Goal: Navigation & Orientation: Find specific page/section

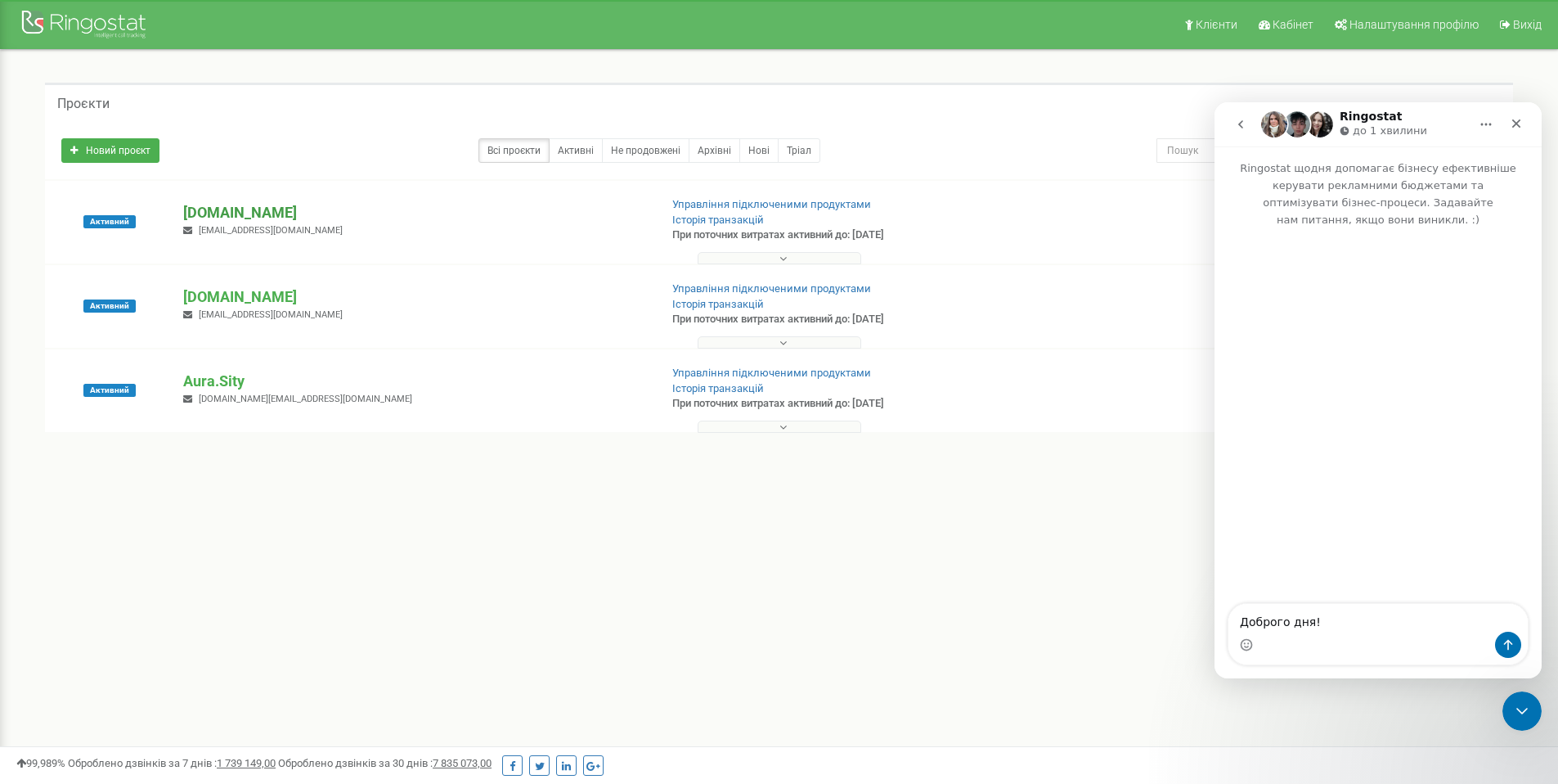
click at [264, 203] on p "[DOMAIN_NAME]" at bounding box center [414, 212] width 462 height 21
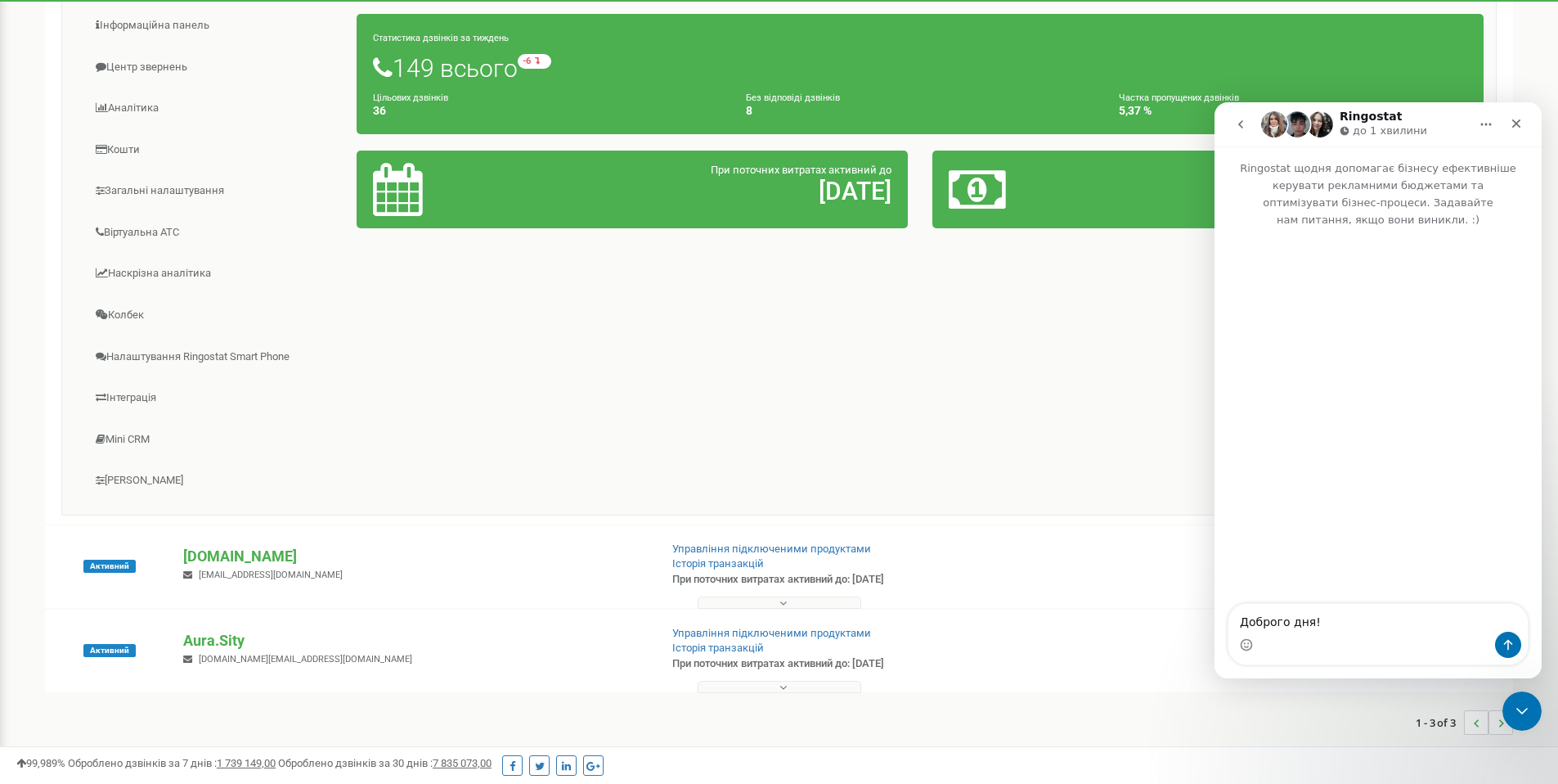
scroll to position [232, 0]
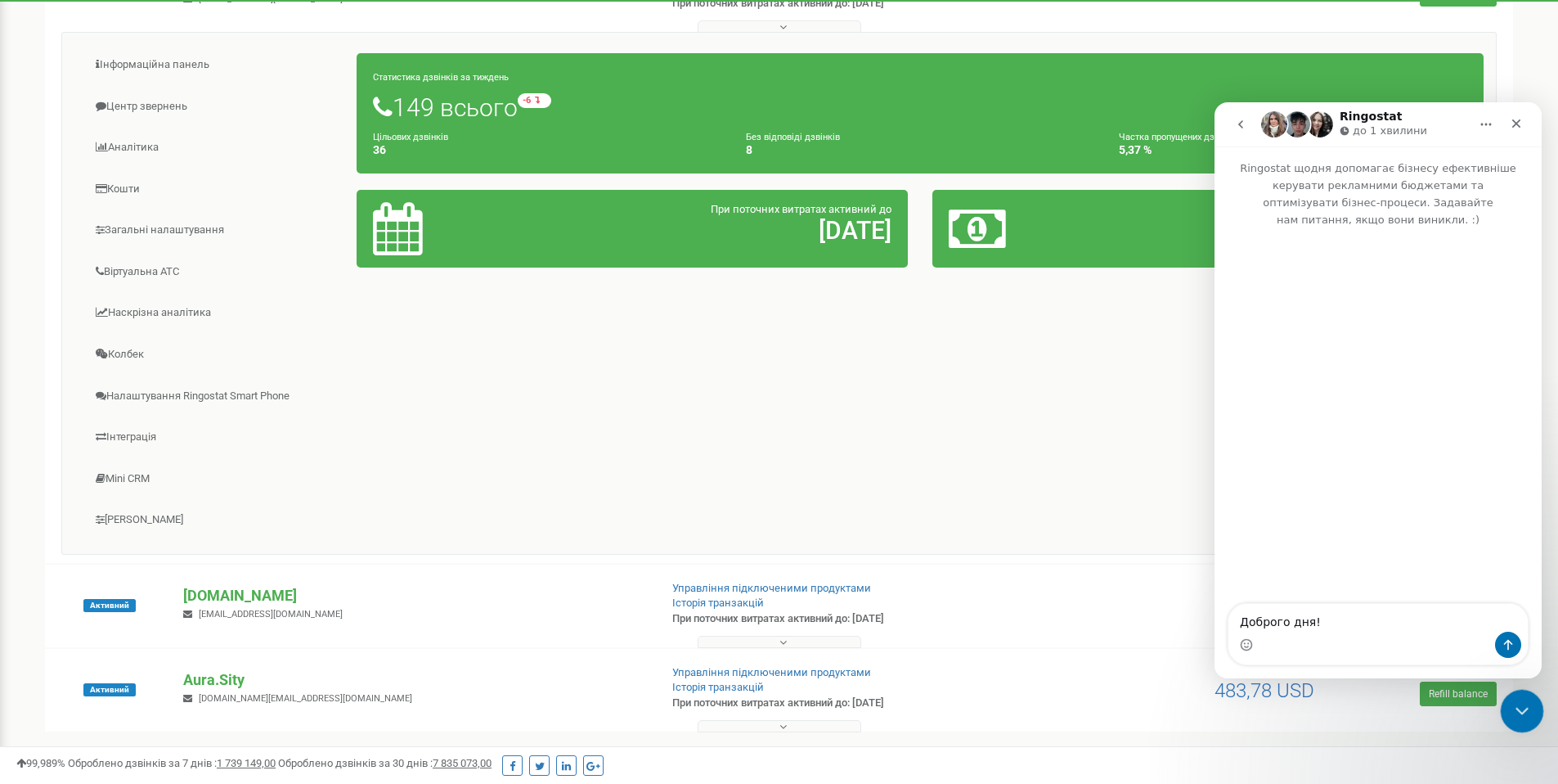
click at [1521, 709] on icon "Закрити програму для спілкування Intercom" at bounding box center [1520, 708] width 12 height 6
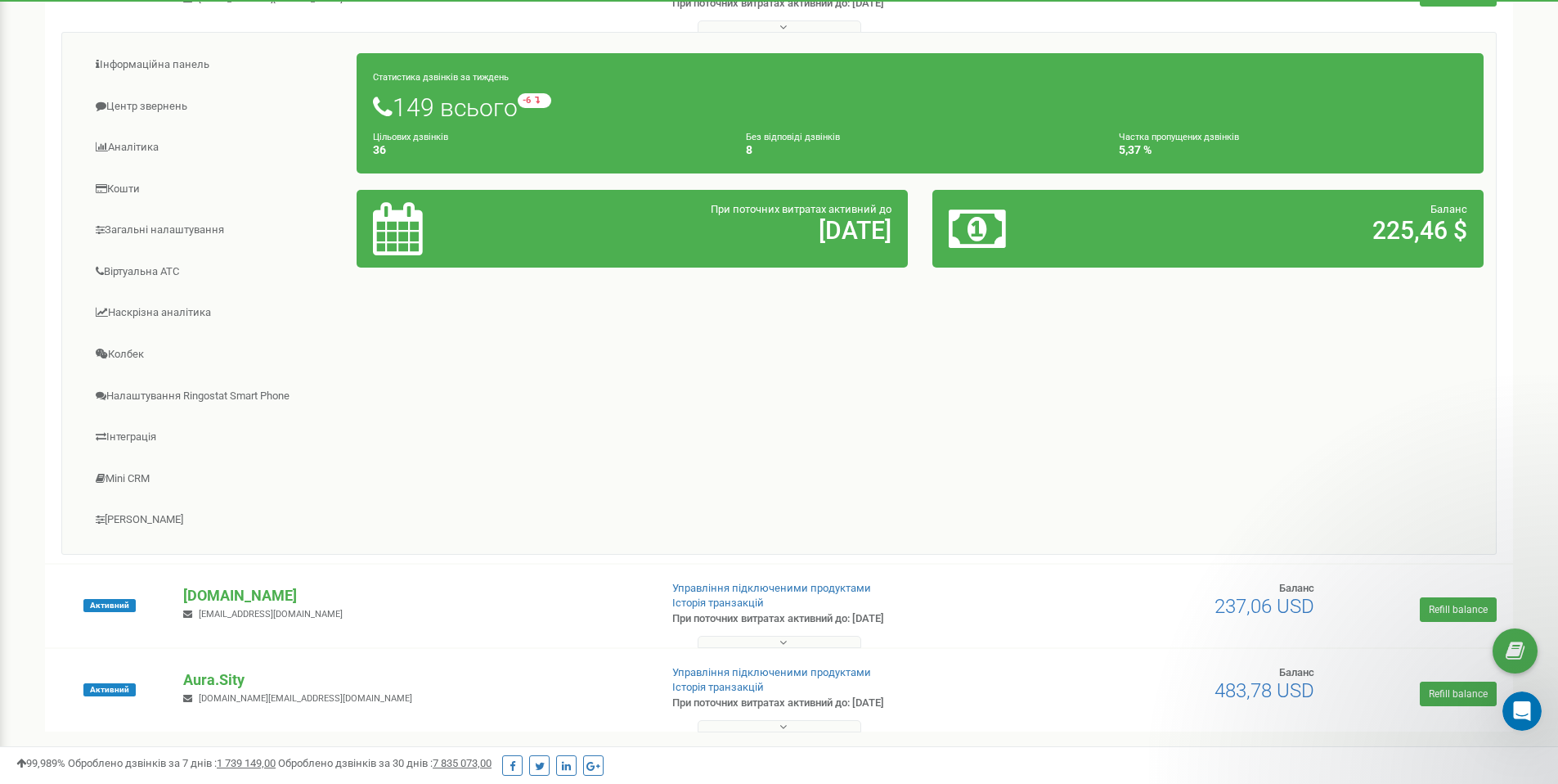
scroll to position [207, 0]
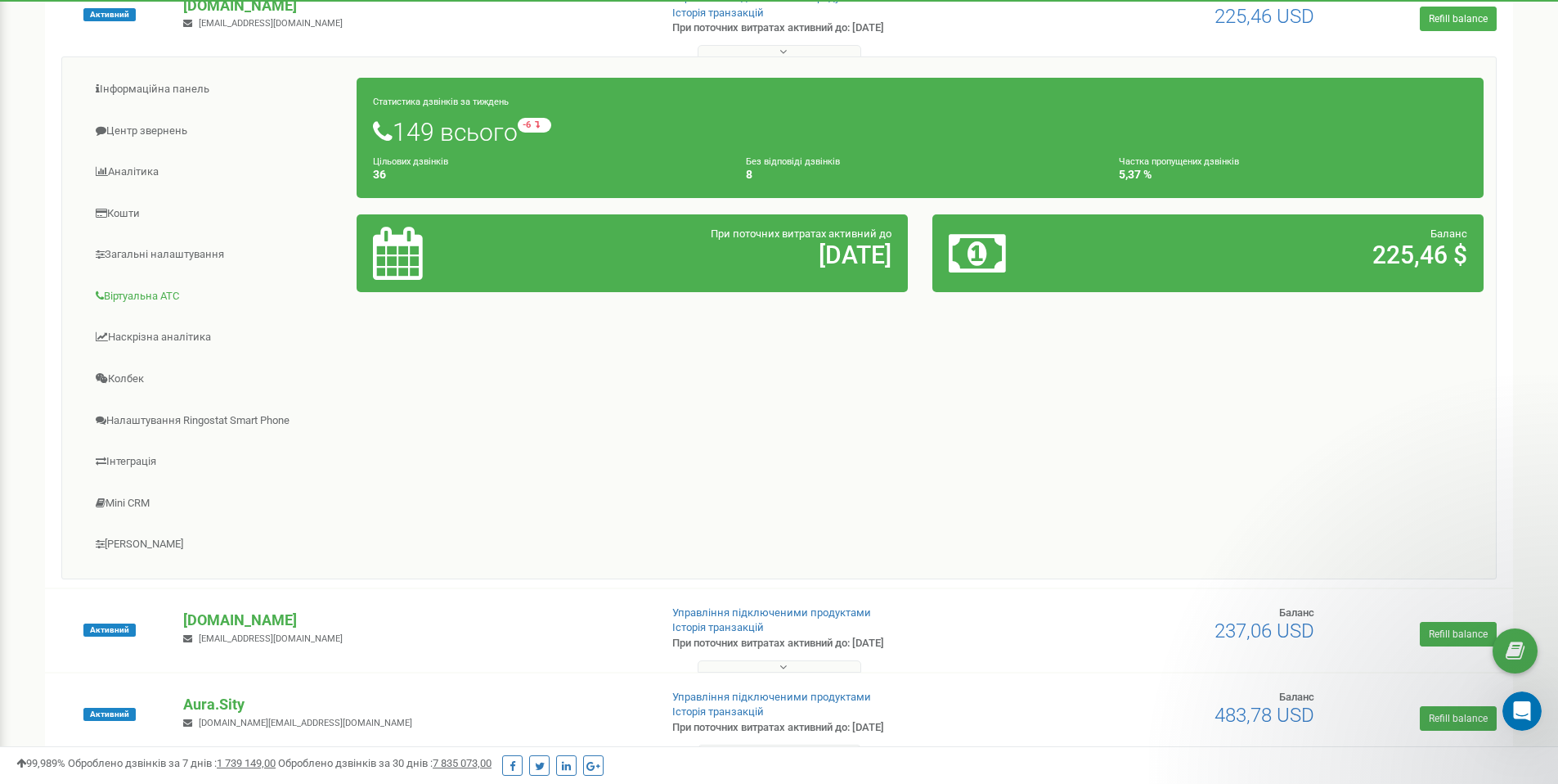
click at [166, 302] on link "Віртуальна АТС" at bounding box center [216, 297] width 283 height 40
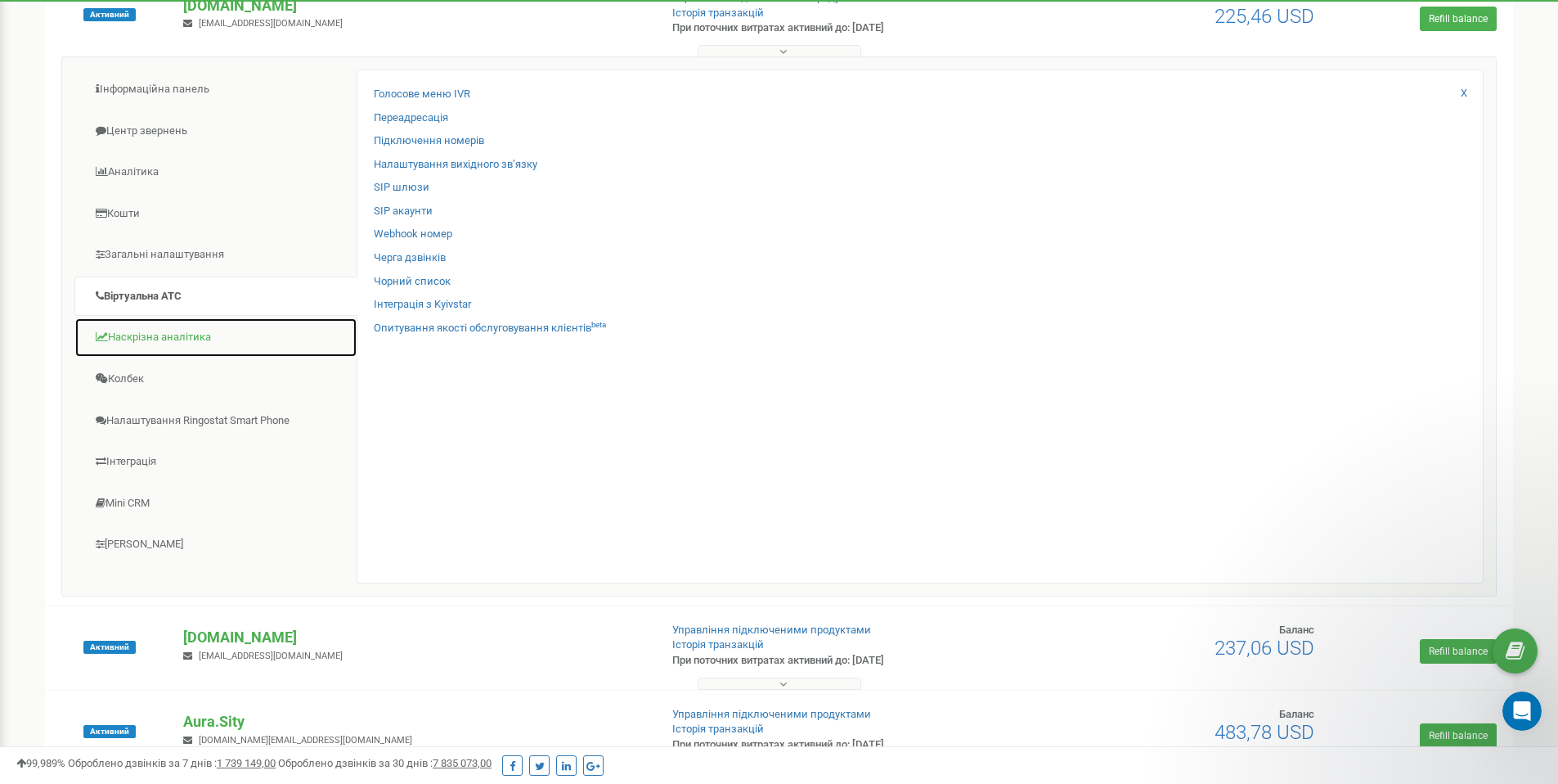
click at [209, 349] on link "Наскрізна аналітика" at bounding box center [216, 338] width 283 height 40
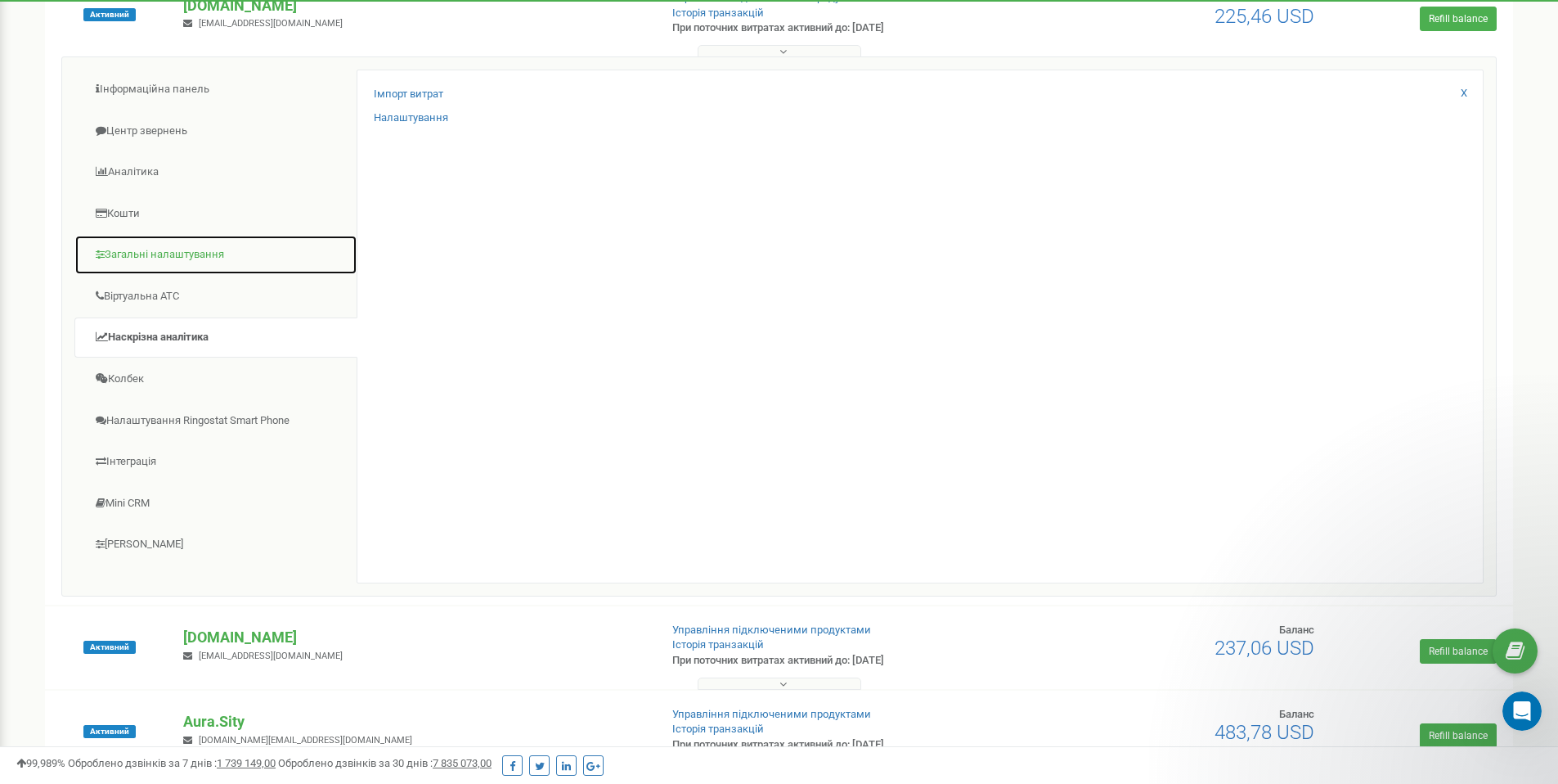
click at [223, 264] on link "Загальні налаштування" at bounding box center [216, 255] width 283 height 40
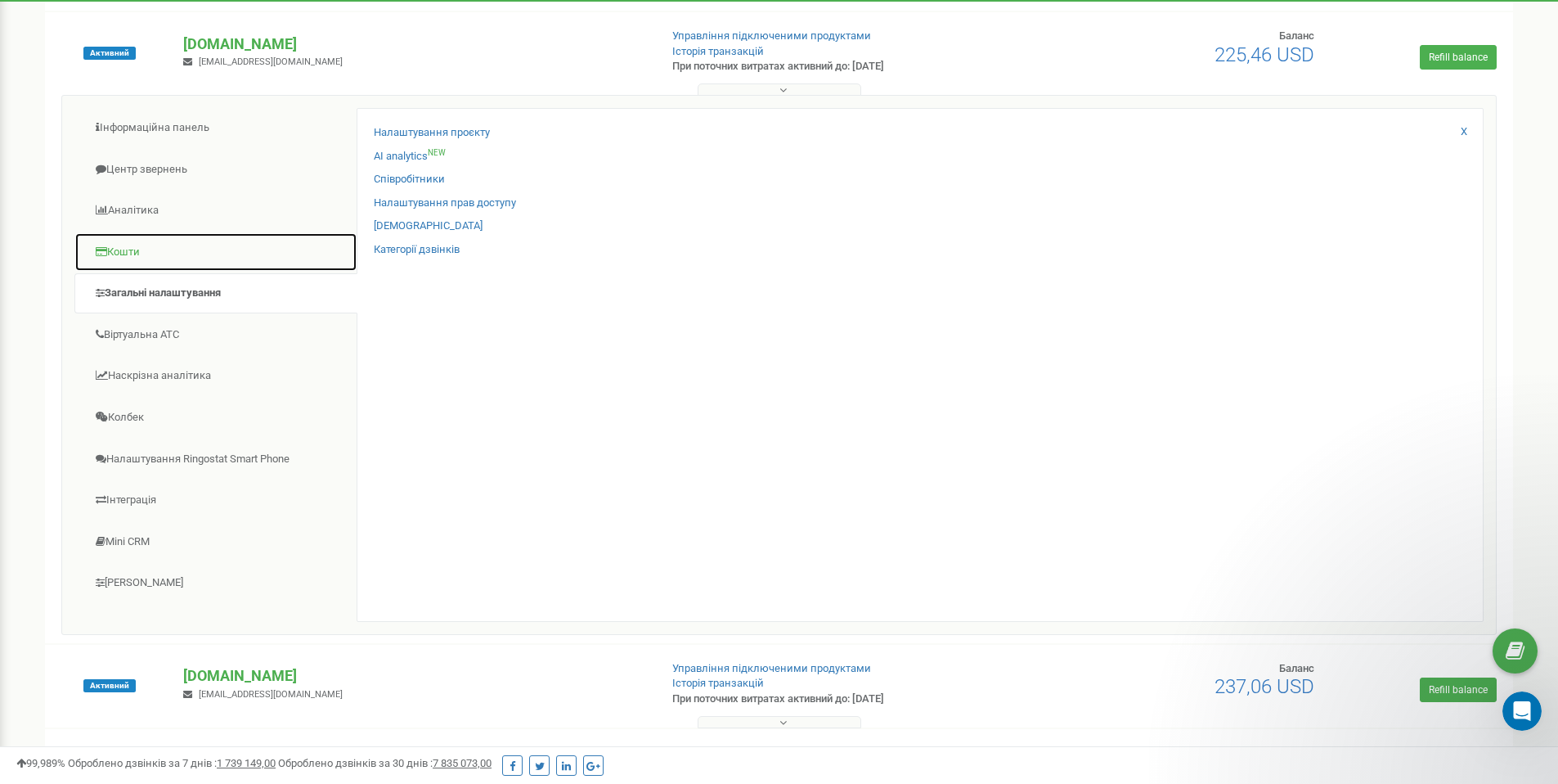
click at [209, 254] on link "Кошти" at bounding box center [216, 253] width 283 height 40
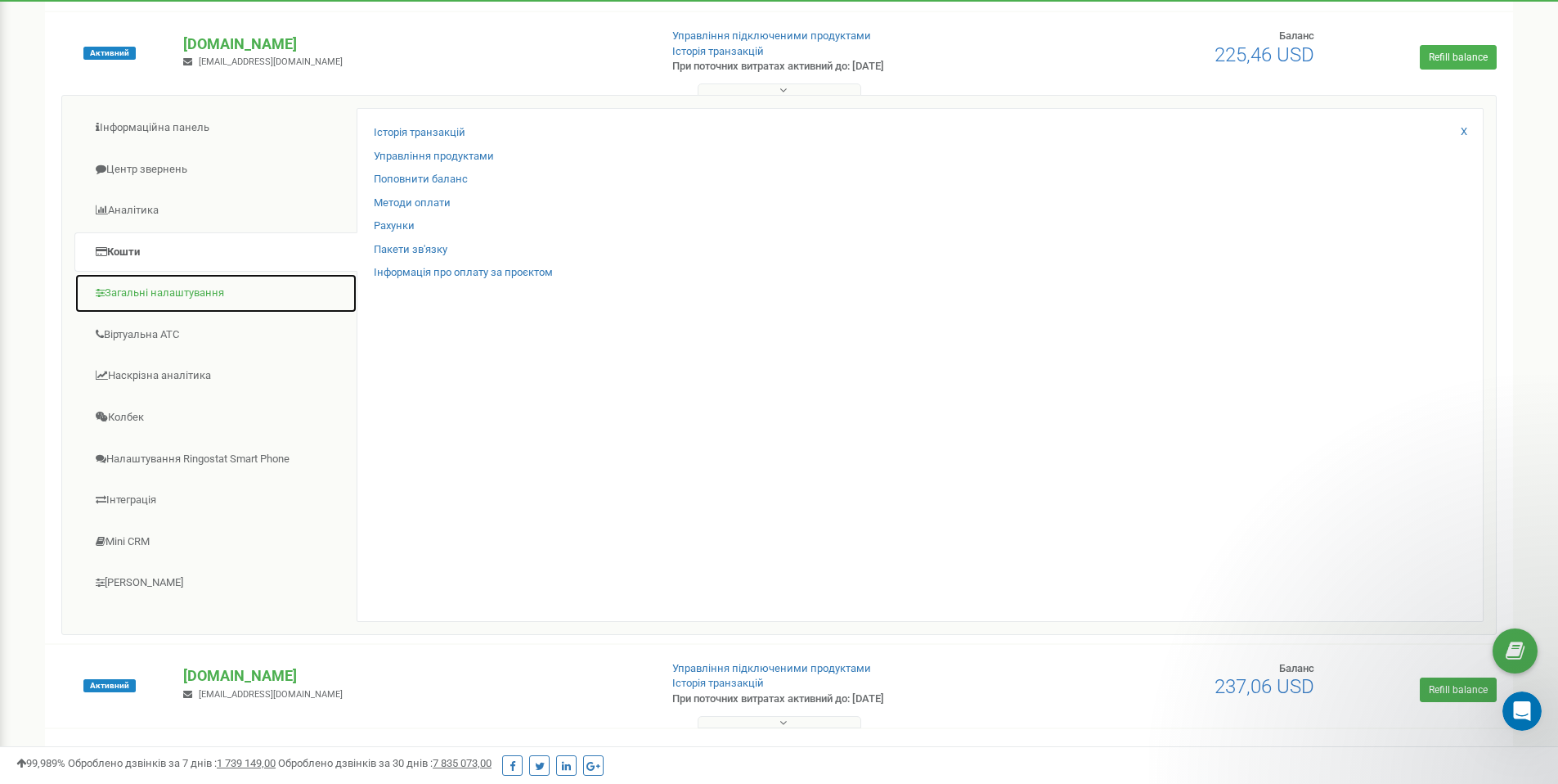
click at [211, 298] on link "Загальні налаштування" at bounding box center [216, 293] width 283 height 40
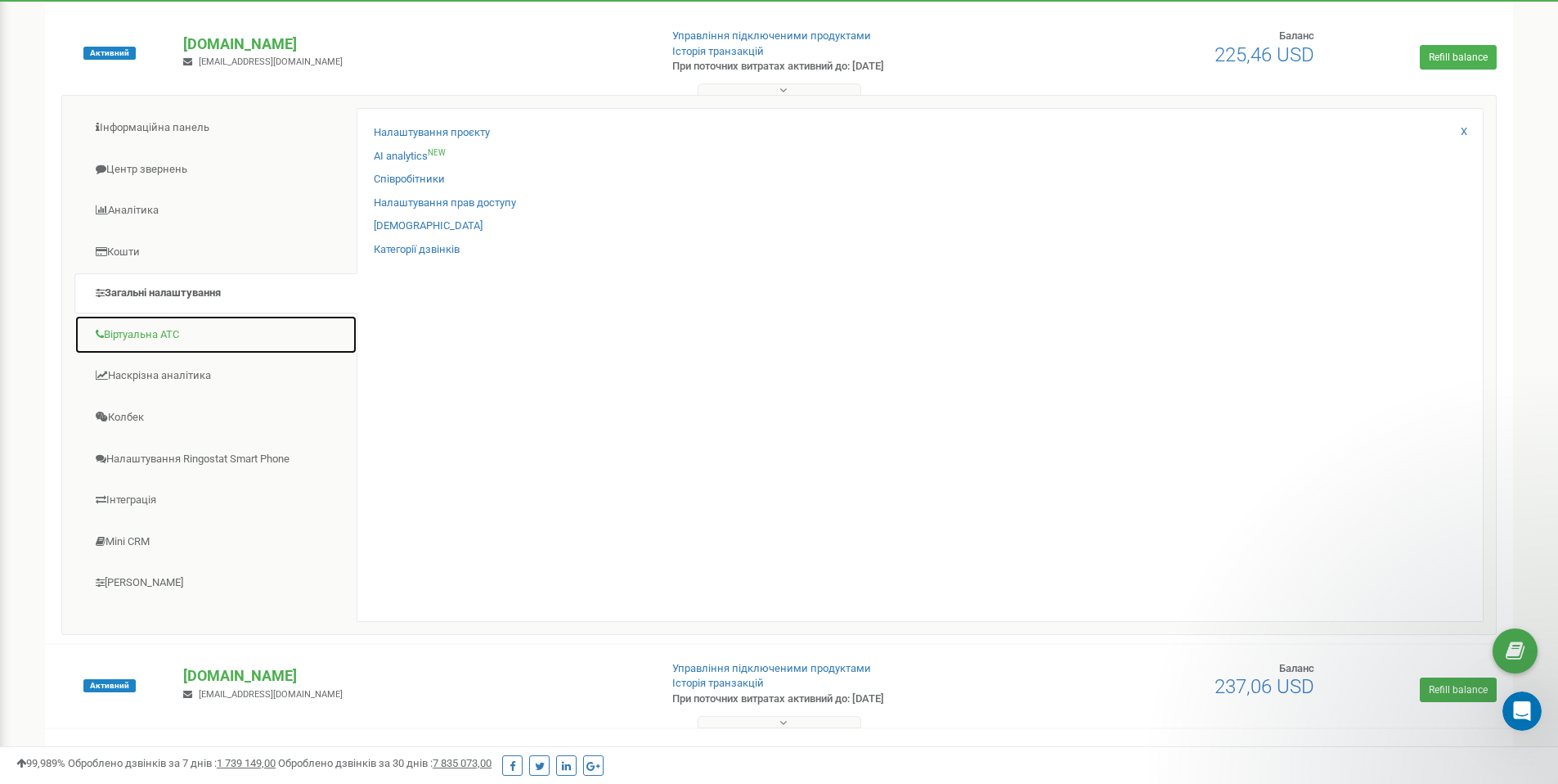
click at [193, 340] on link "Віртуальна АТС" at bounding box center [216, 335] width 283 height 40
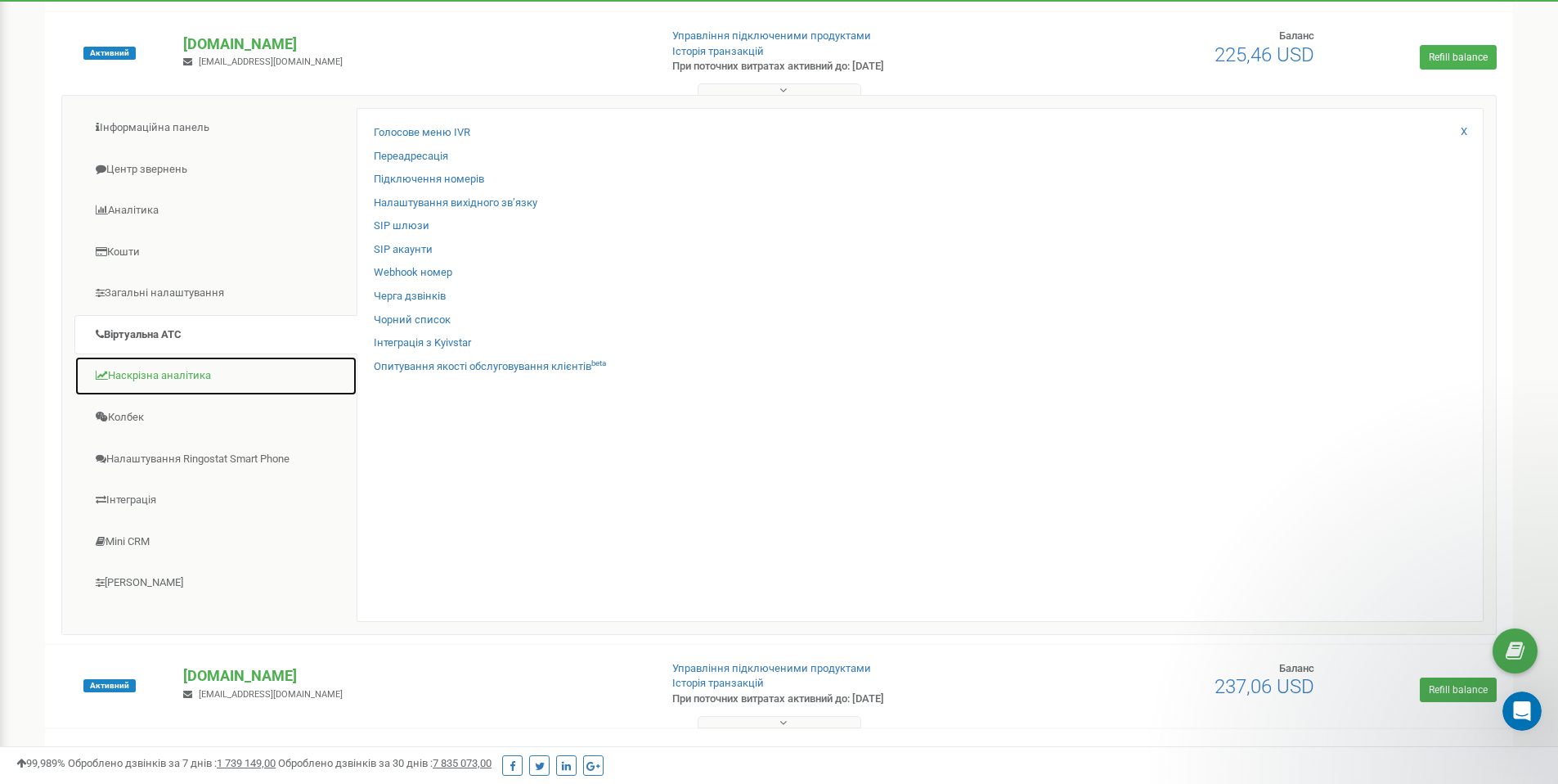
click at [185, 379] on link "Наскрізна аналітика" at bounding box center [216, 376] width 283 height 40
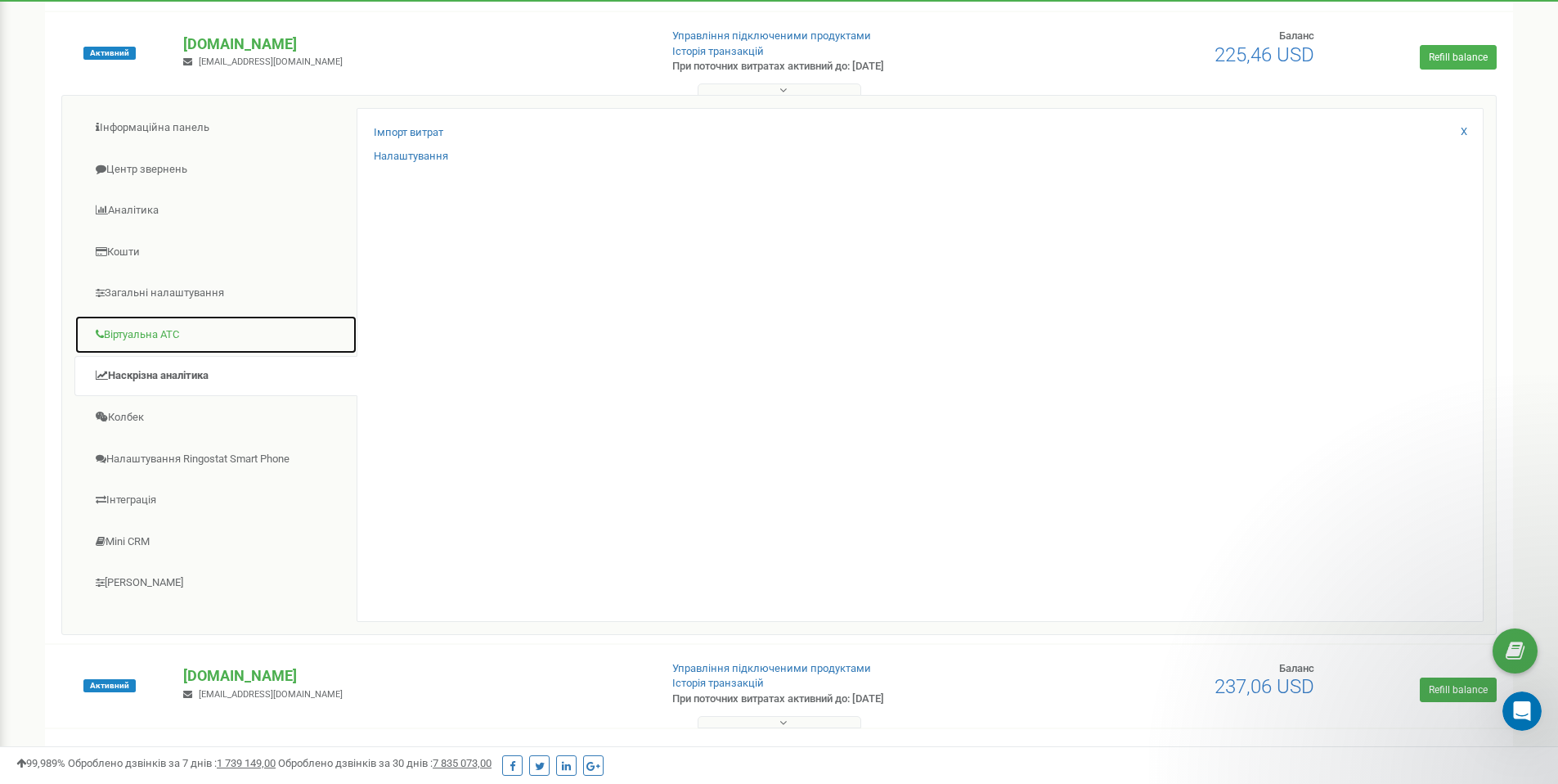
click at [177, 336] on link "Віртуальна АТС" at bounding box center [216, 335] width 283 height 40
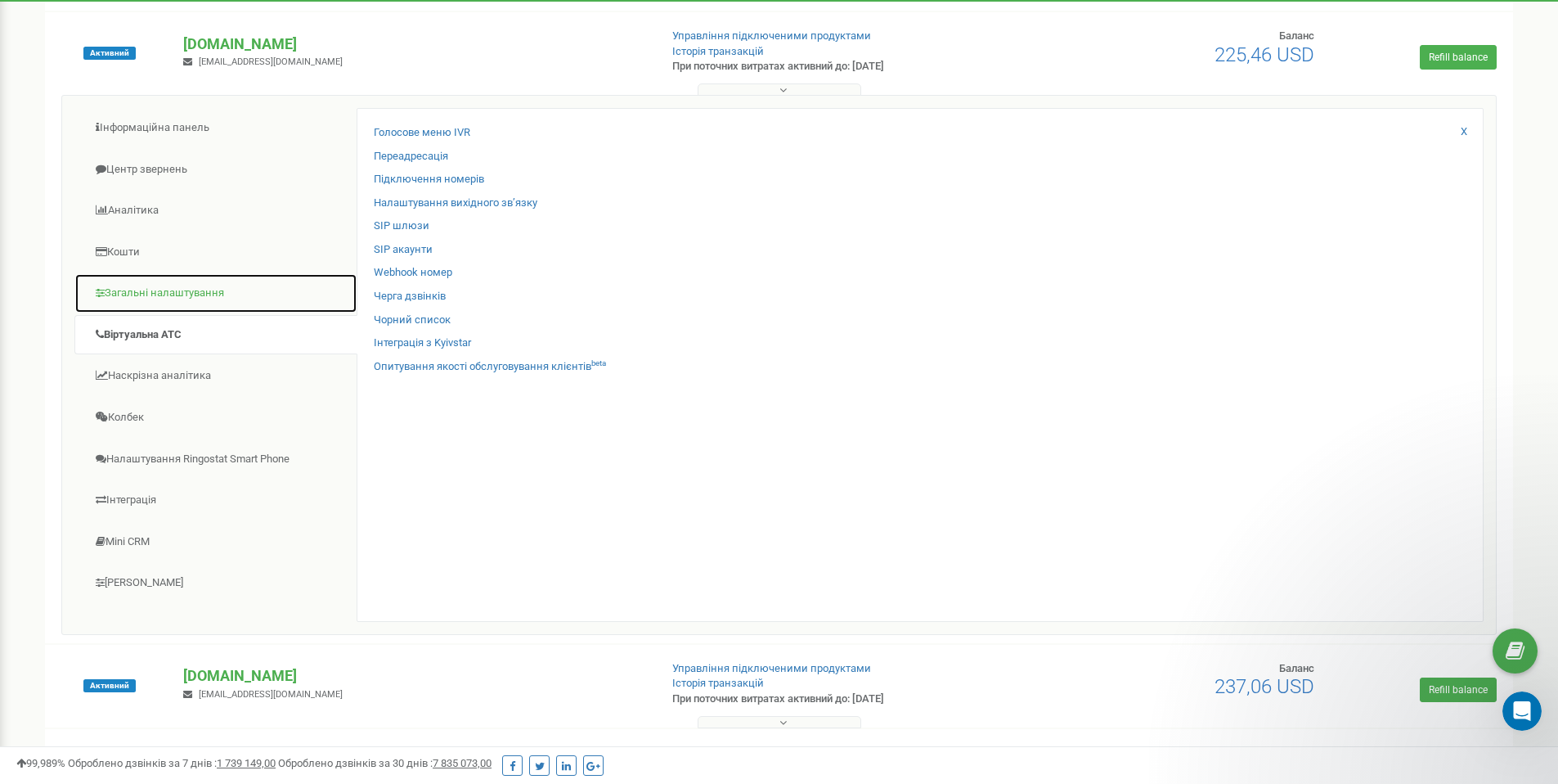
click at [184, 300] on link "Загальні налаштування" at bounding box center [216, 293] width 283 height 40
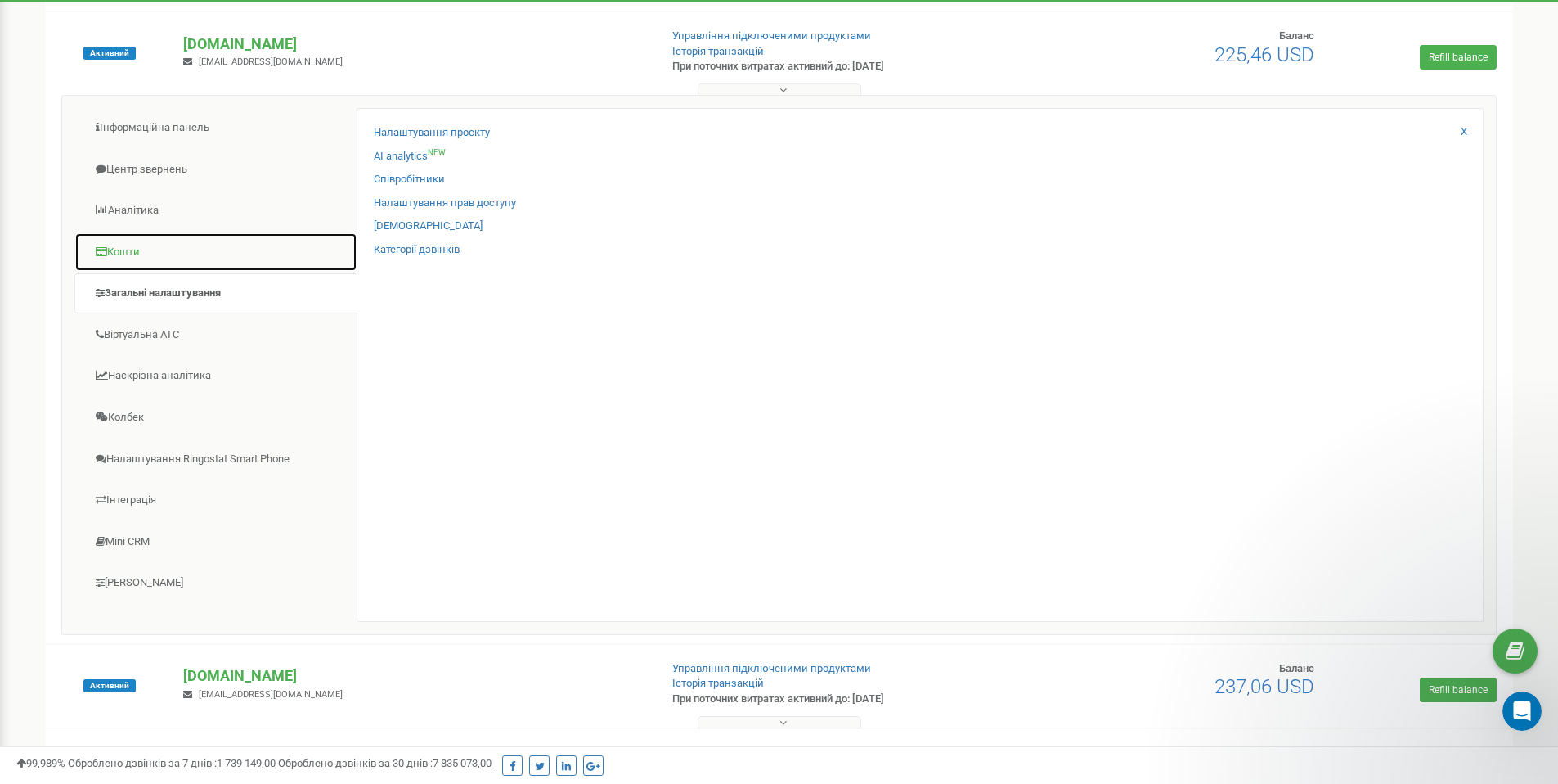
click at [162, 257] on link "Кошти" at bounding box center [216, 253] width 283 height 40
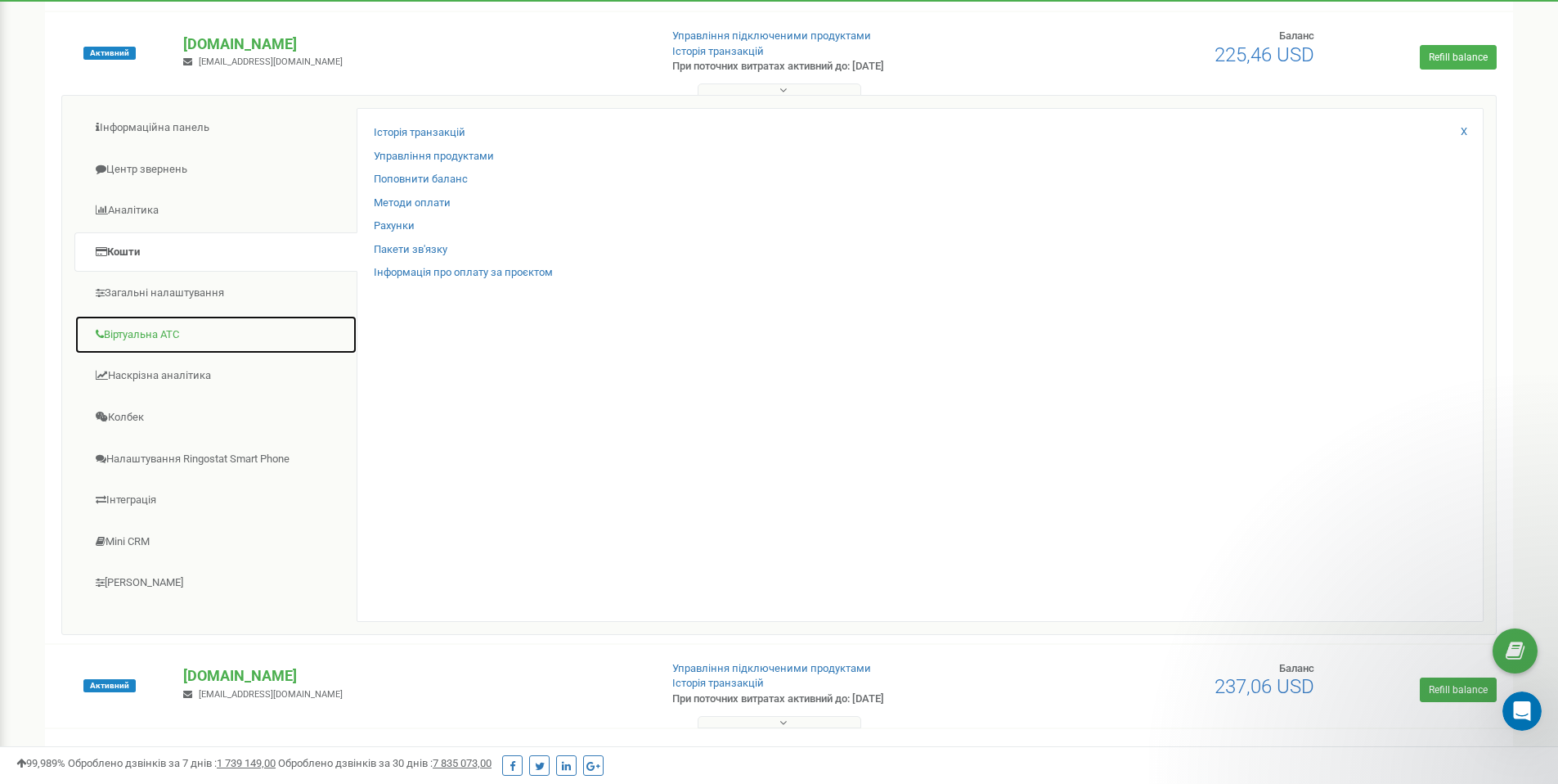
click at [172, 343] on link "Віртуальна АТС" at bounding box center [216, 335] width 283 height 40
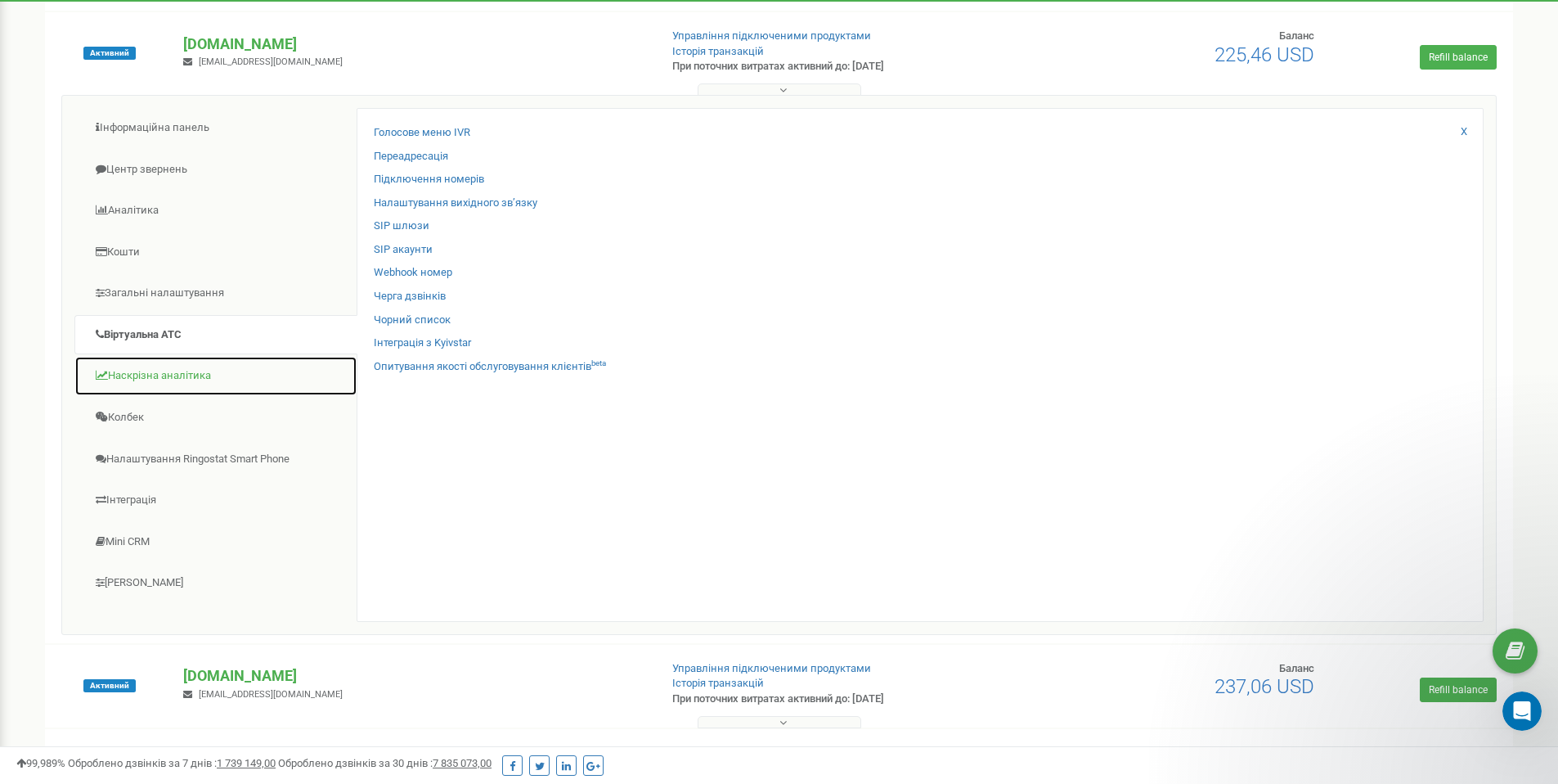
click at [173, 380] on link "Наскрізна аналітика" at bounding box center [216, 376] width 283 height 40
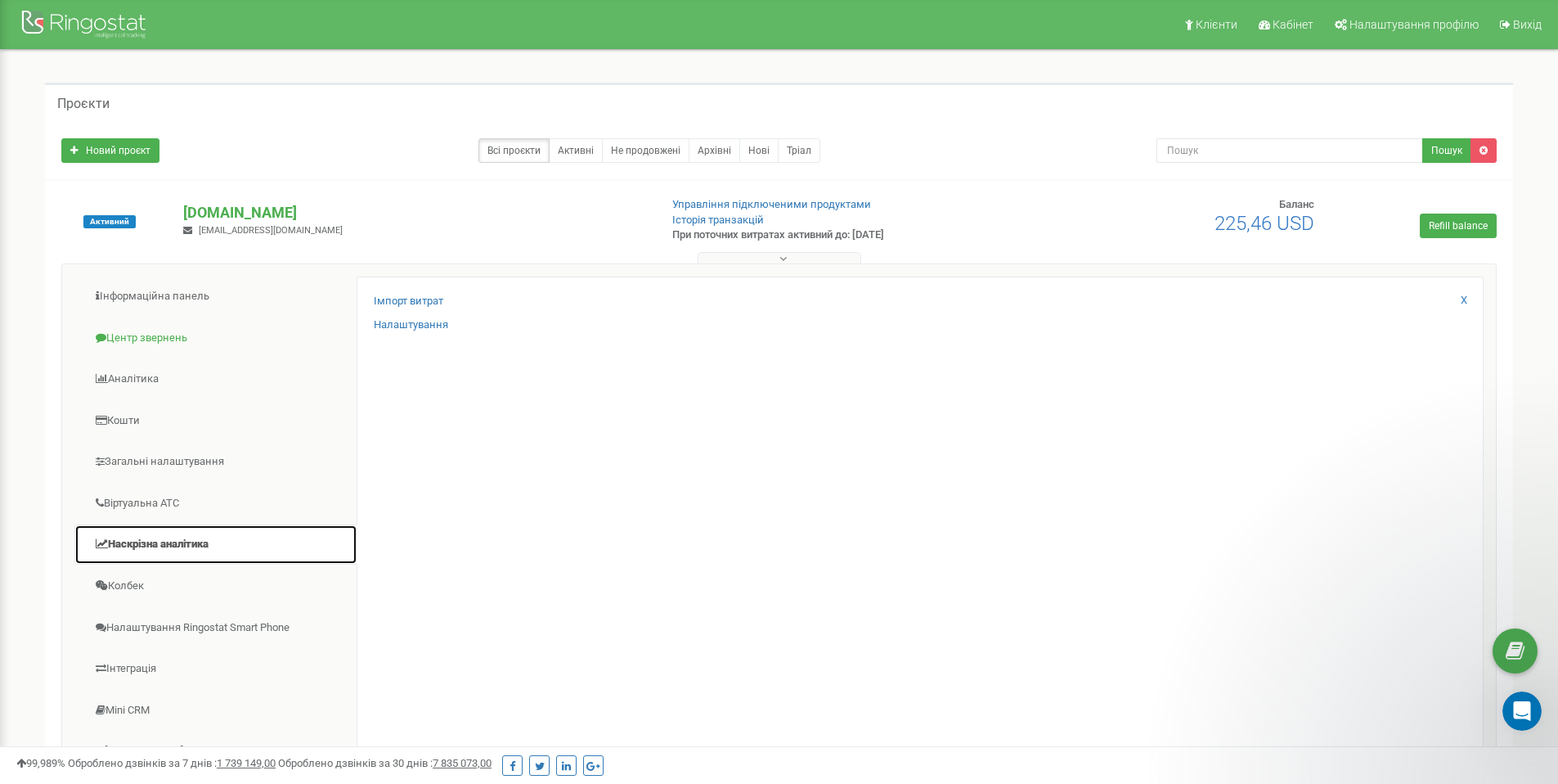
scroll to position [61, 0]
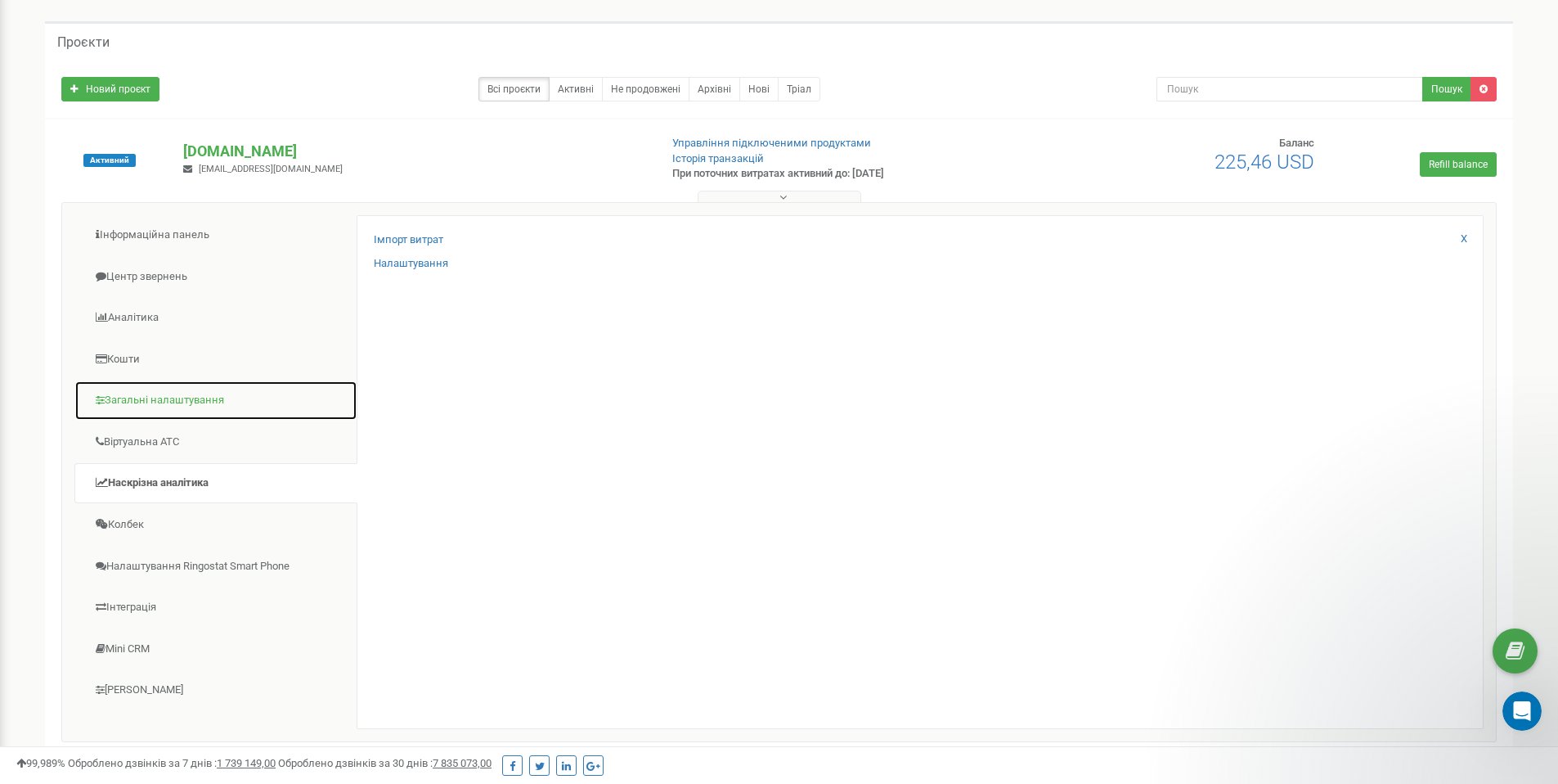
click at [141, 393] on link "Загальні налаштування" at bounding box center [216, 401] width 283 height 40
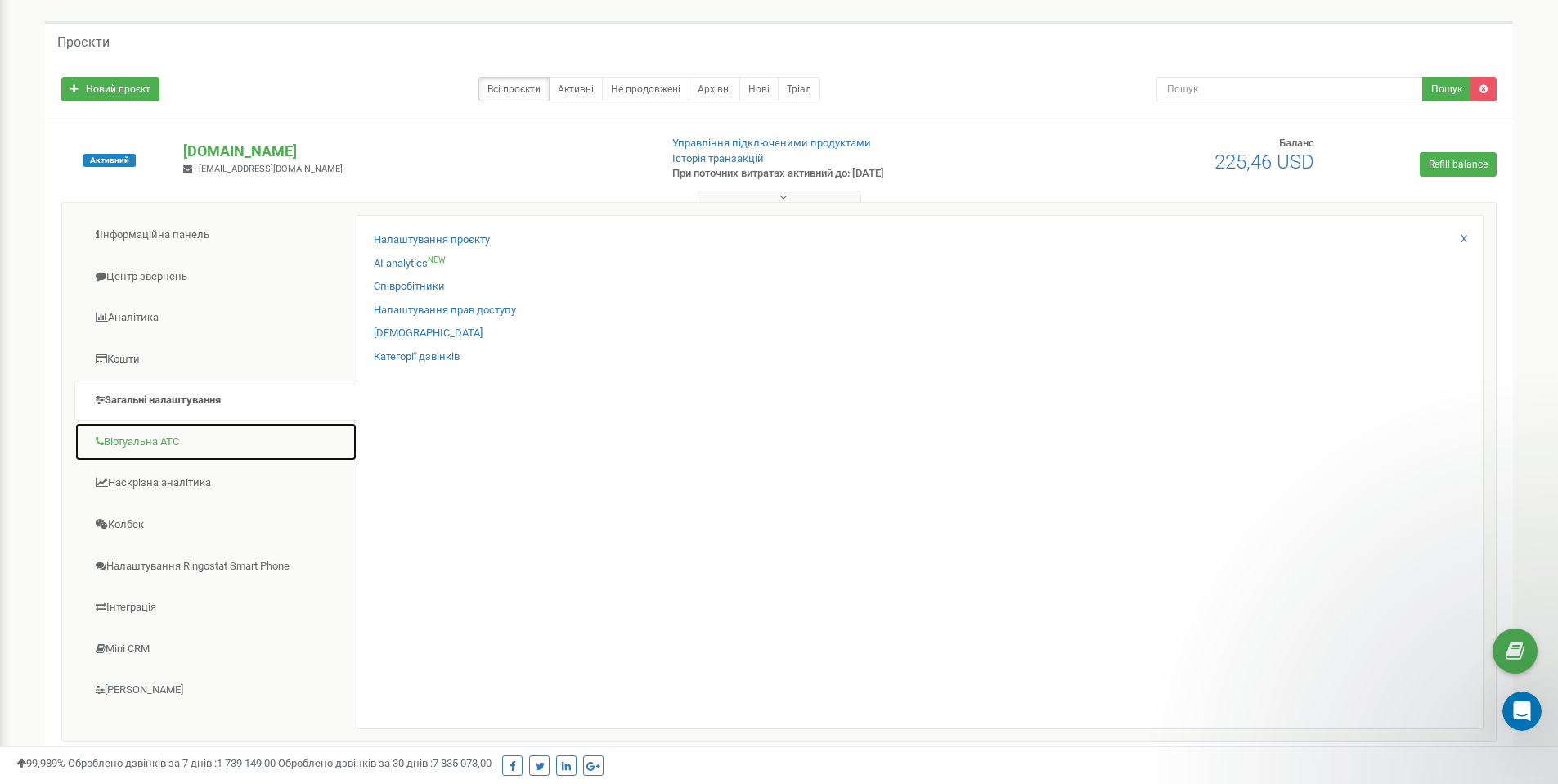
click at [133, 439] on link "Віртуальна АТС" at bounding box center [216, 442] width 283 height 40
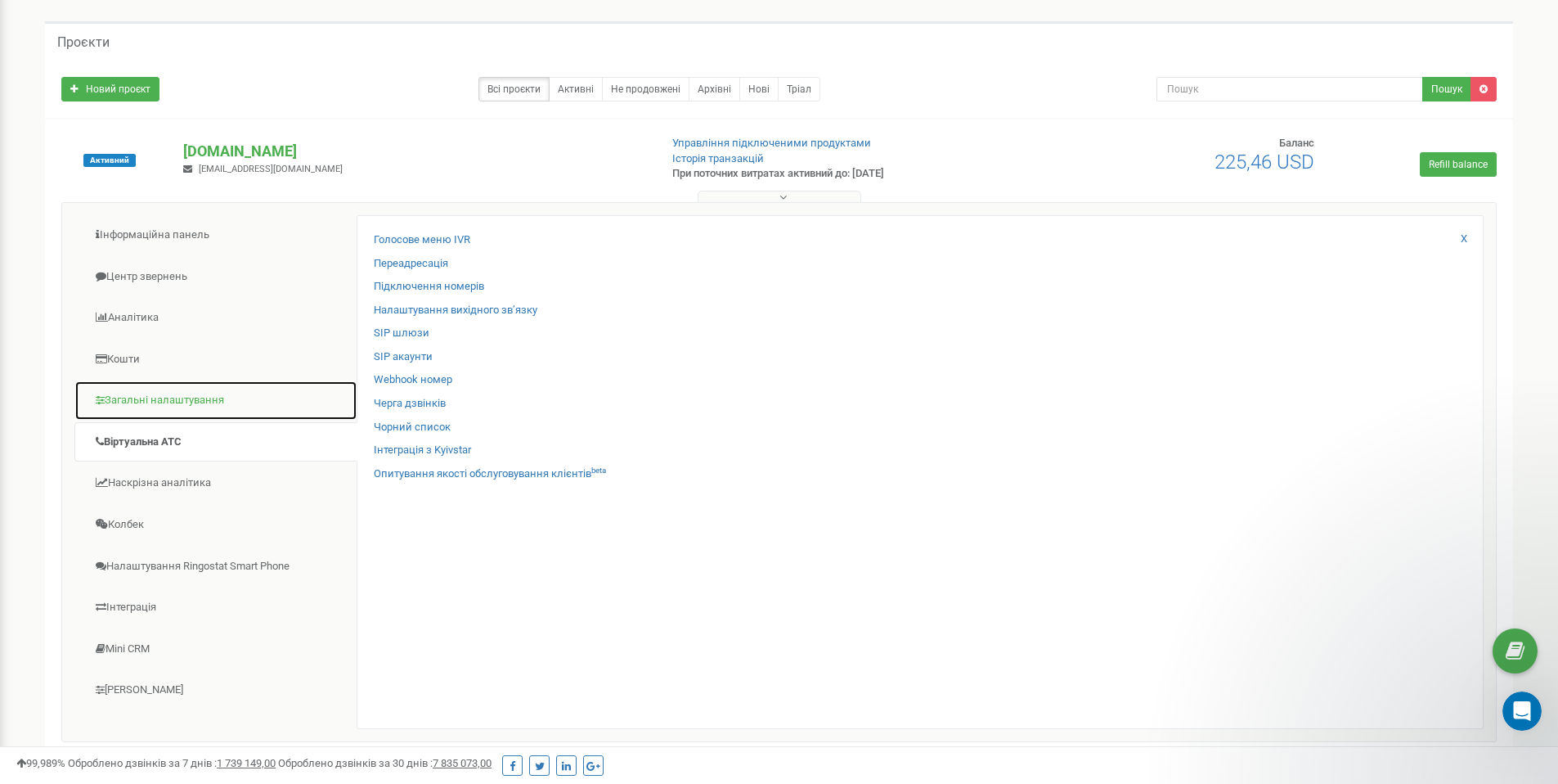
click at [233, 392] on link "Загальні налаштування" at bounding box center [216, 401] width 283 height 40
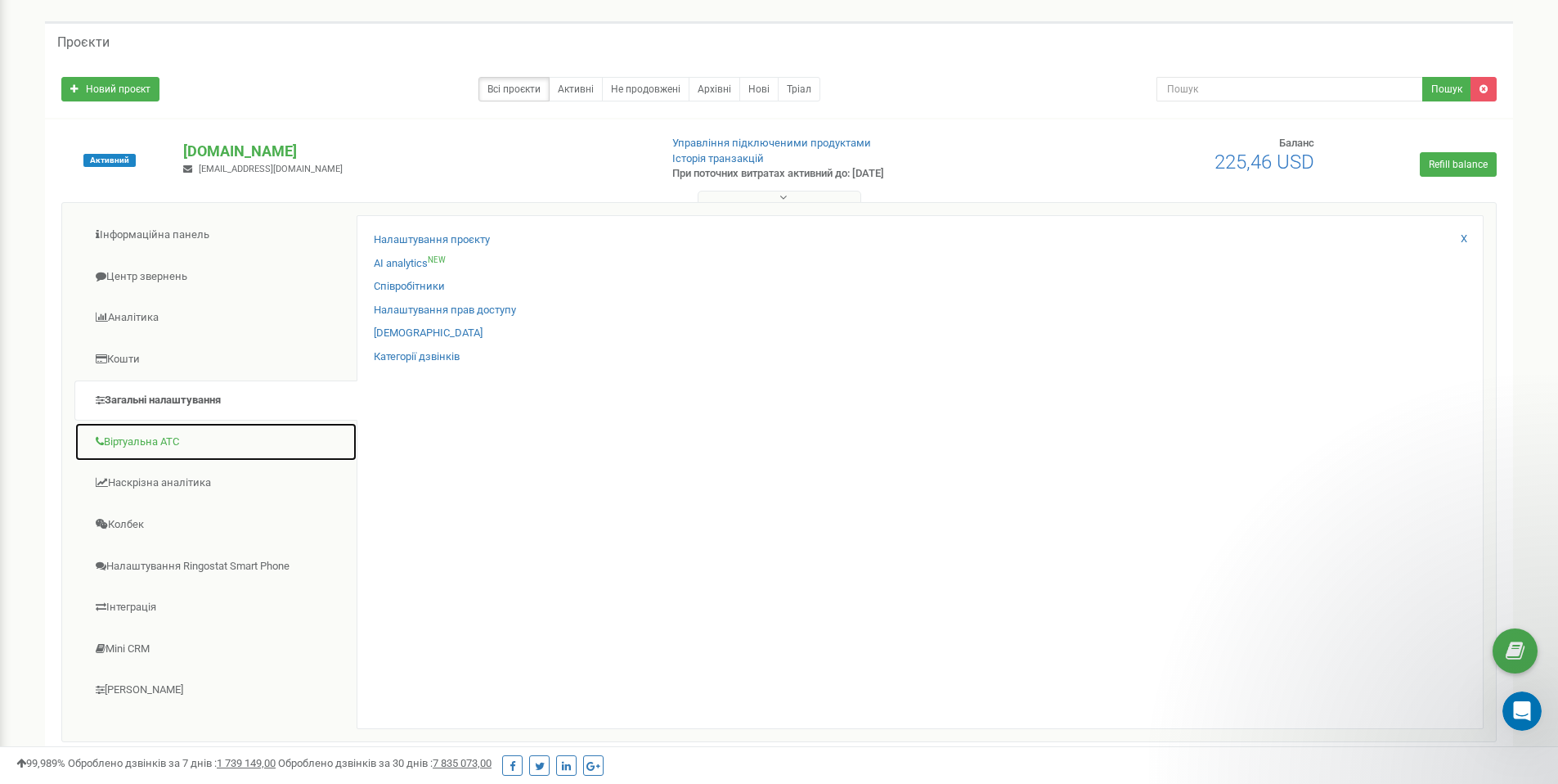
click at [153, 431] on link "Віртуальна АТС" at bounding box center [216, 442] width 283 height 40
